Goal: Task Accomplishment & Management: Use online tool/utility

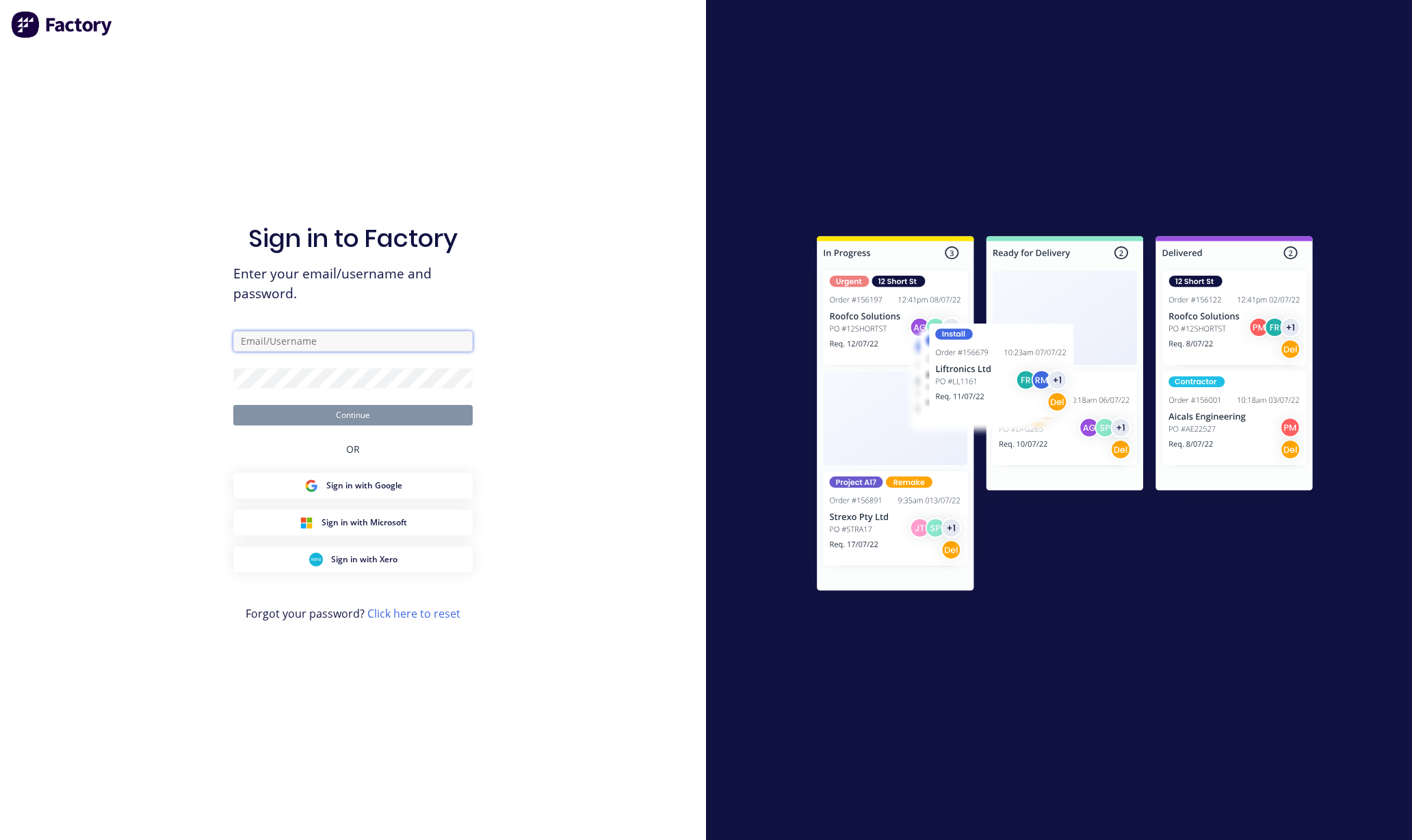
click at [417, 348] on input "text" at bounding box center [353, 341] width 240 height 20
type input "[PERSON_NAME][EMAIL_ADDRESS][DOMAIN_NAME]"
click at [334, 411] on button "Continue" at bounding box center [353, 415] width 240 height 20
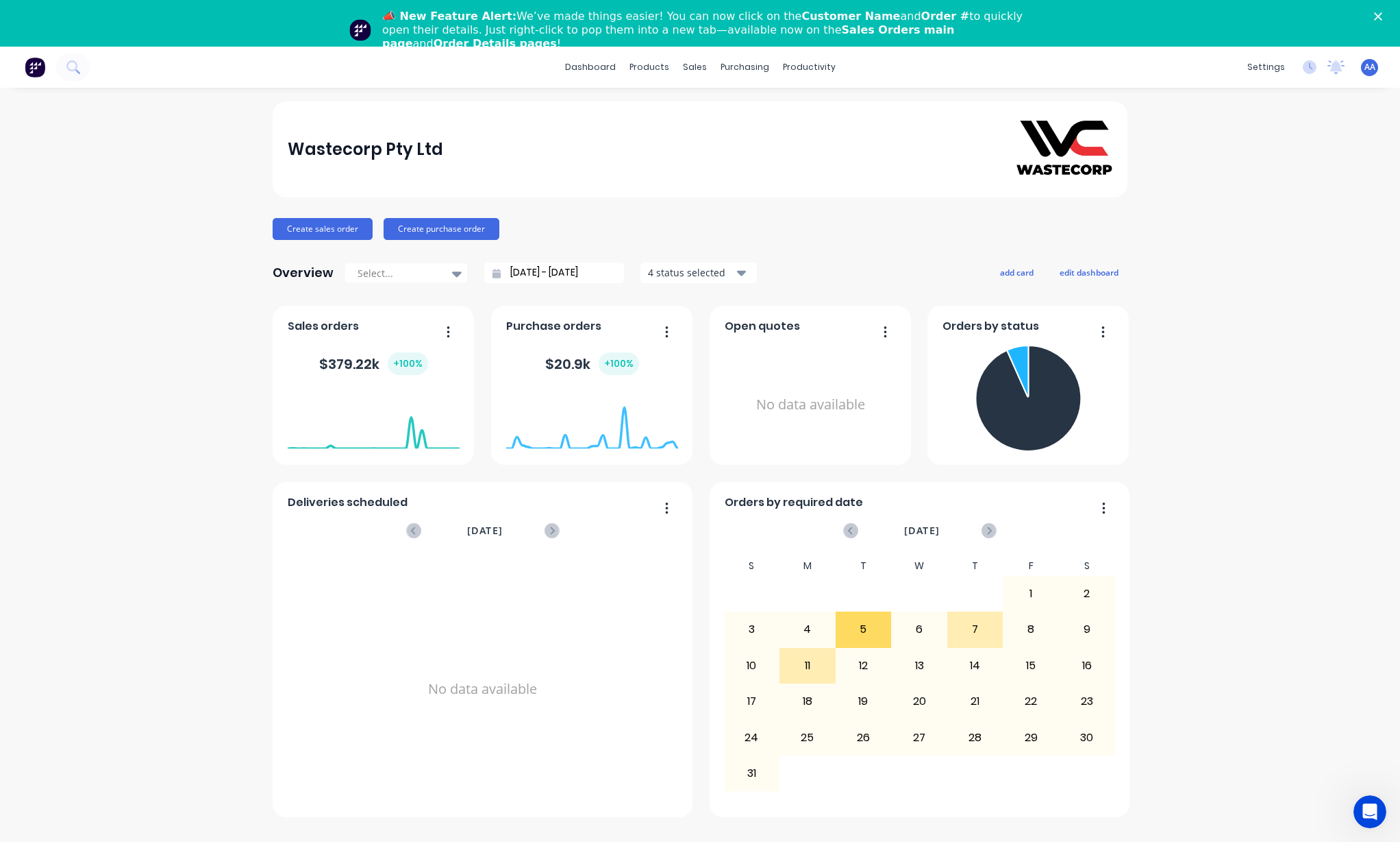
click at [1382, 16] on icon "Close" at bounding box center [1378, 16] width 8 height 8
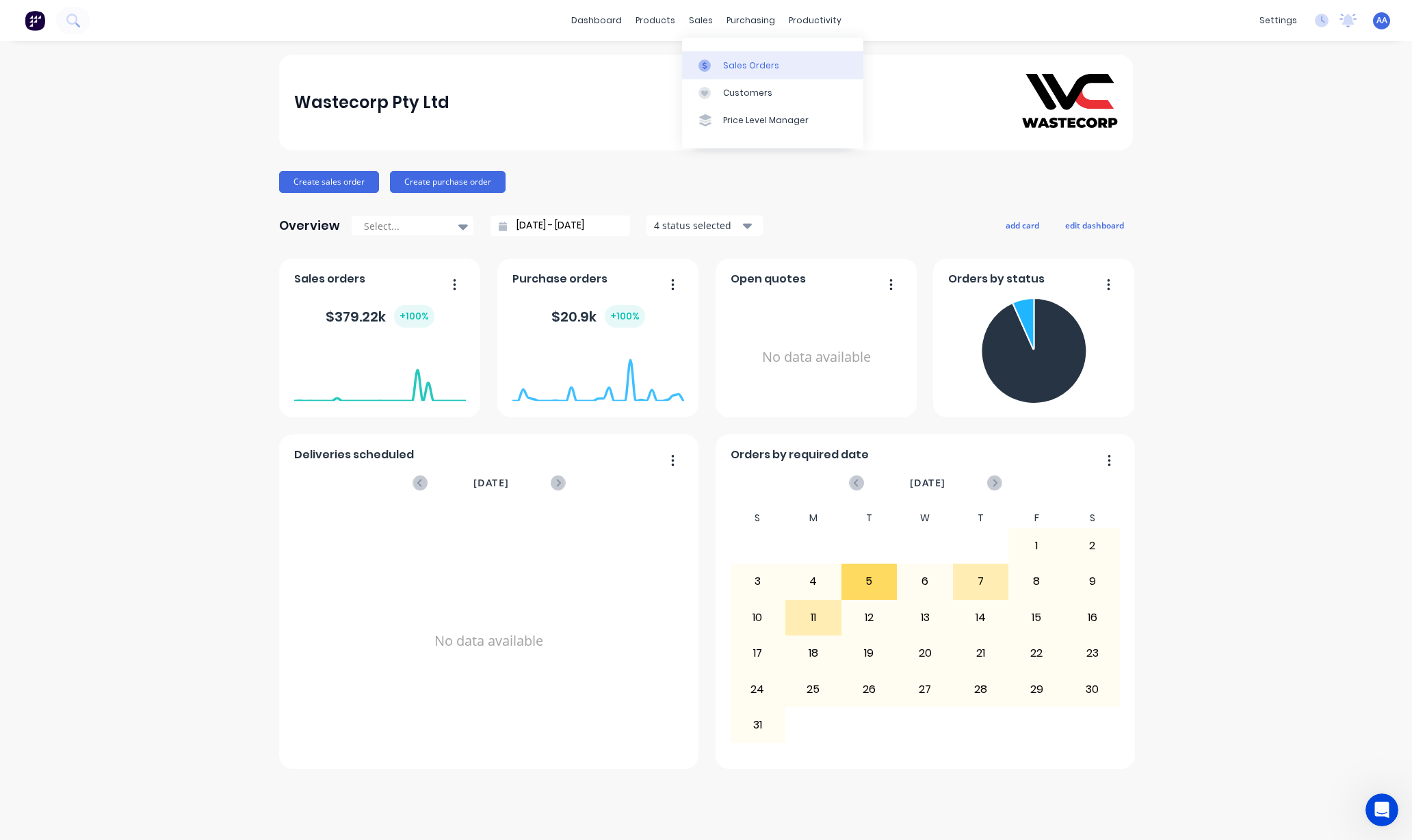
click at [733, 63] on div "Sales Orders" at bounding box center [751, 65] width 56 height 12
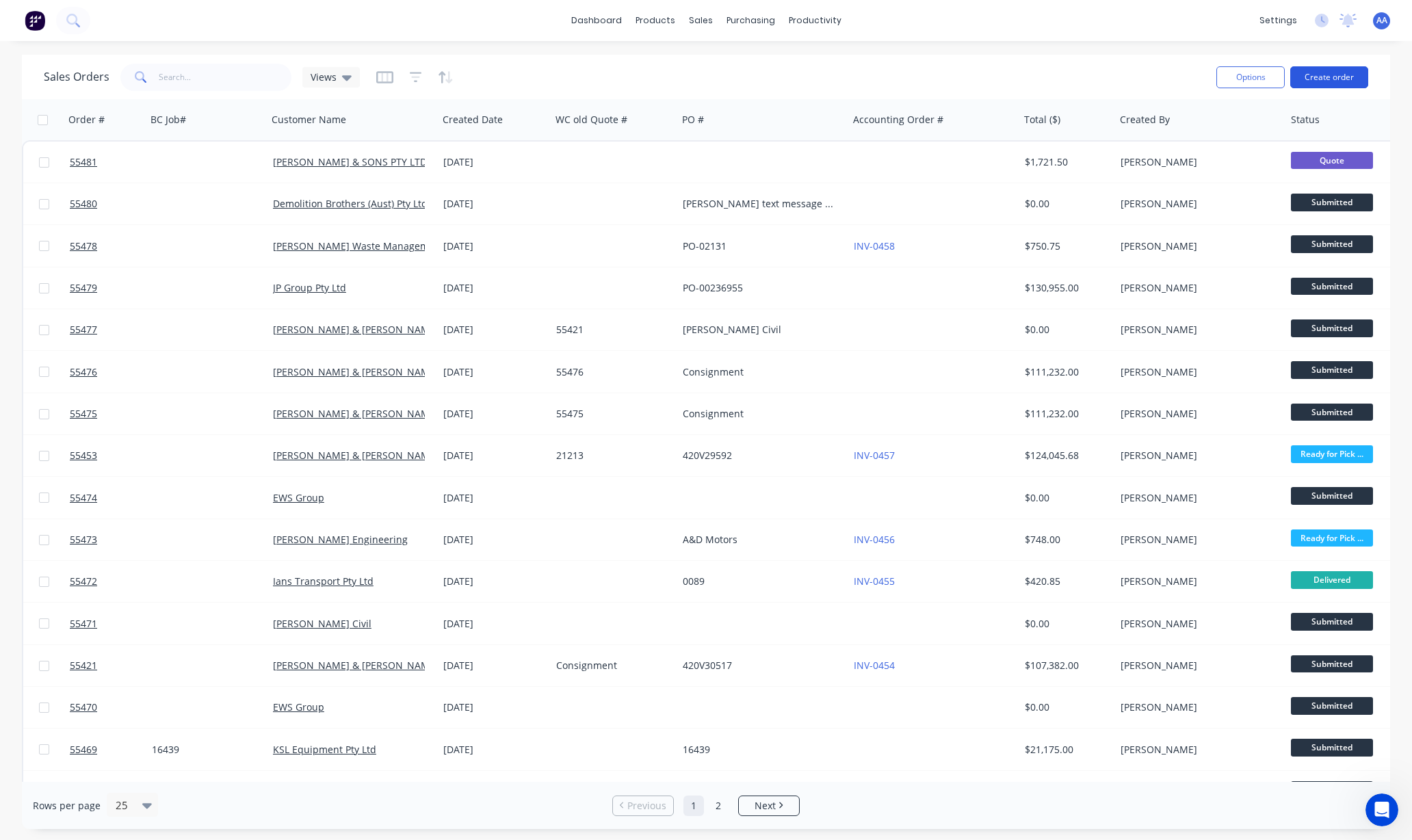
click at [1321, 82] on button "Create order" at bounding box center [1329, 77] width 78 height 22
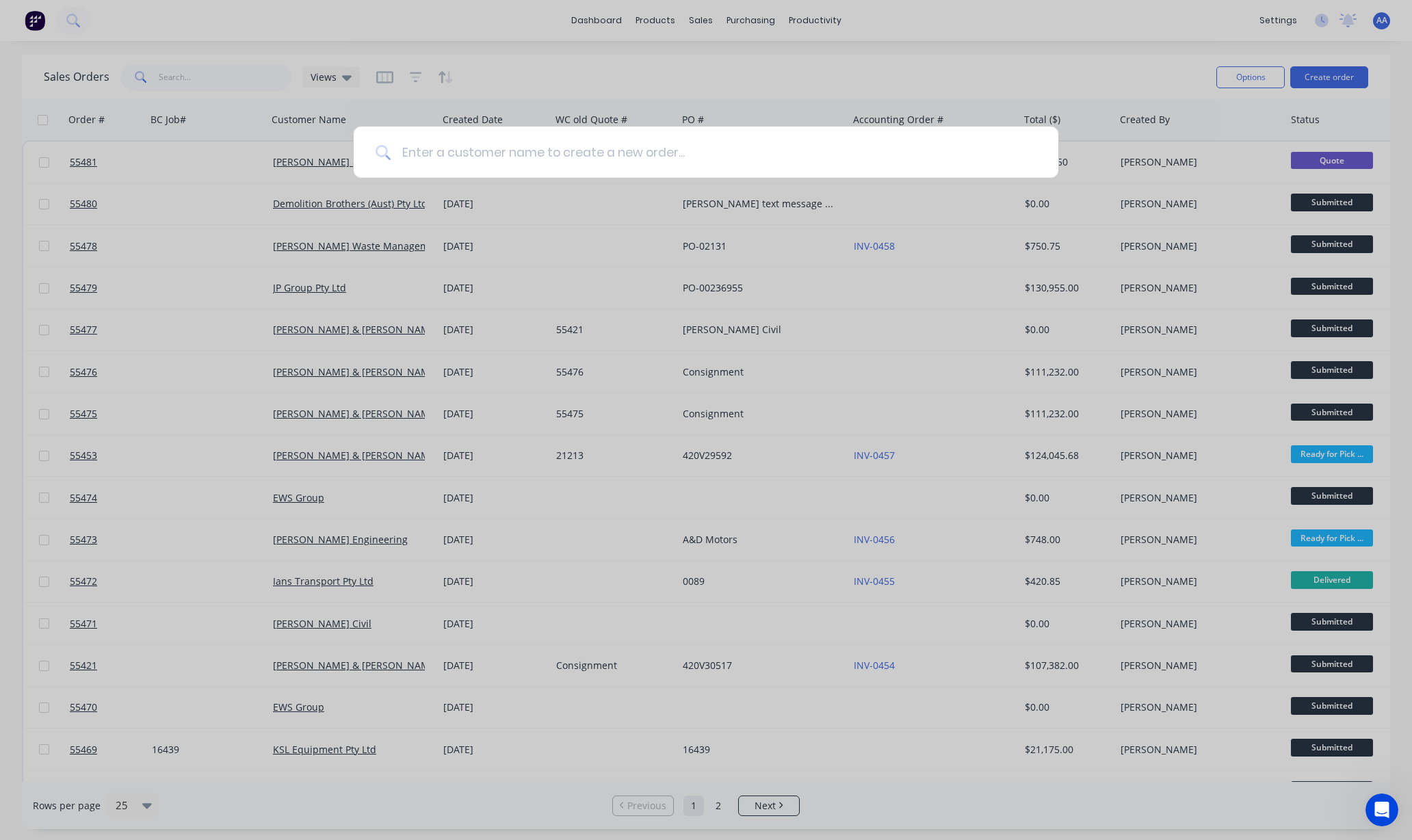
click at [590, 144] on input at bounding box center [714, 152] width 646 height 51
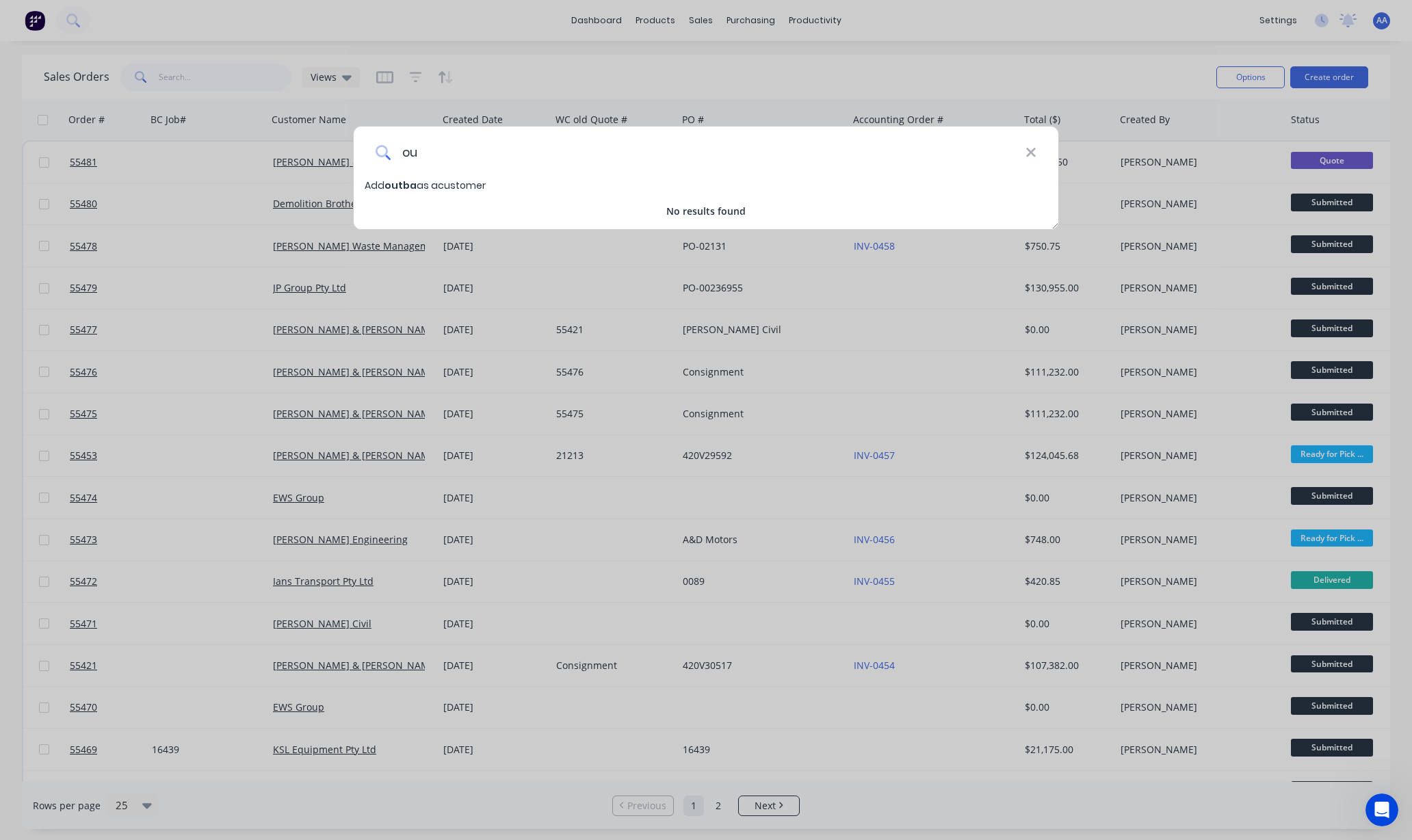
type input "o"
type input "OUTBACK LOGISTICS"
